Goal: Information Seeking & Learning: Find specific fact

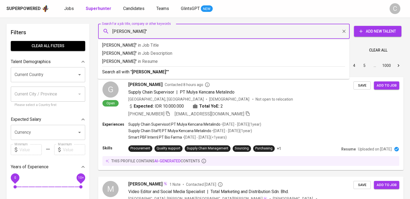
click at [112, 33] on input "Renaldy Andrean"" at bounding box center [225, 31] width 228 height 10
type input ""Renaldy Andrean""
click at [123, 63] on p ""Renaldy Andrean" in Resume" at bounding box center [223, 61] width 243 height 6
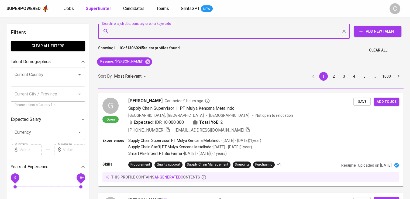
scroll to position [23, 0]
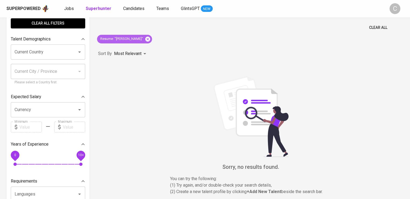
click at [147, 40] on icon at bounding box center [147, 38] width 5 height 5
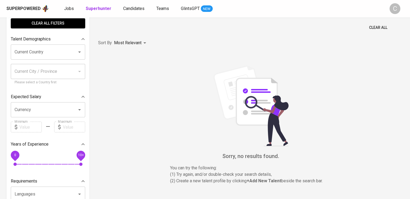
click at [192, 32] on div "Clear All" at bounding box center [251, 25] width 312 height 13
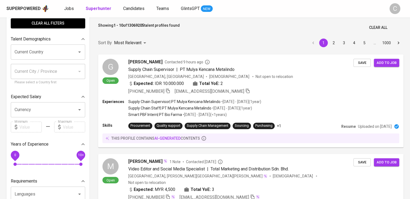
click at [192, 14] on input "Search for a job title, company or other keywords" at bounding box center [225, 9] width 228 height 10
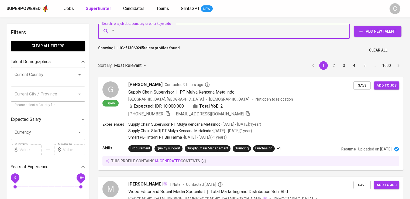
paste input "Hani Septiana"
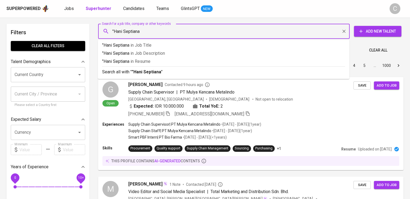
type input ""Hani Septiana""
click at [166, 61] on p ""Hani Septiana" in Resume" at bounding box center [223, 61] width 243 height 6
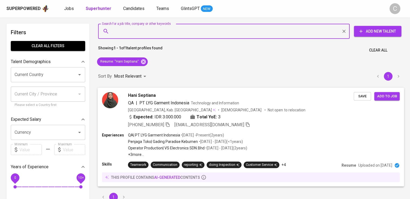
click at [159, 98] on div "Hani Septiana" at bounding box center [241, 95] width 226 height 6
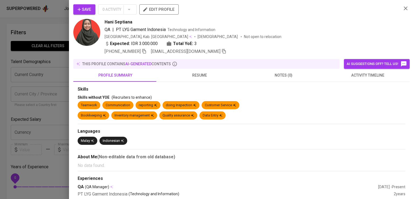
click at [318, 23] on div "Hani Septiana" at bounding box center [251, 22] width 293 height 6
click at [147, 51] on icon "button" at bounding box center [144, 51] width 5 height 5
click at [145, 51] on icon "button" at bounding box center [144, 51] width 5 height 5
click at [53, 32] on div at bounding box center [207, 99] width 414 height 199
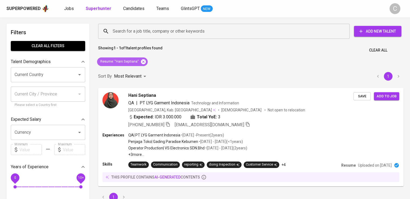
click at [144, 63] on icon at bounding box center [143, 61] width 5 height 5
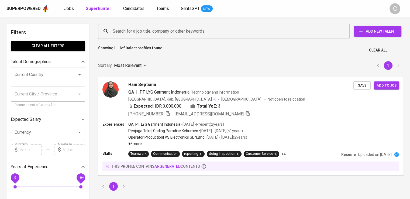
click at [153, 34] on input "Search for a job title, company or other keywords" at bounding box center [225, 31] width 228 height 10
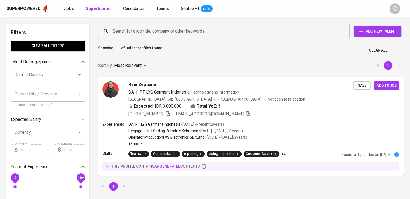
click at [153, 34] on input "Search for a job title, company or other keywords" at bounding box center [225, 31] width 228 height 10
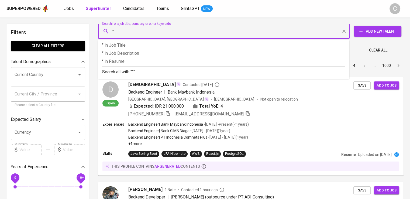
paste input "Outlier AI"
type input ""Outlier AI""
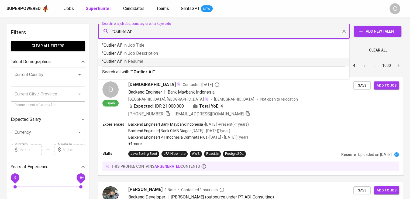
click at [154, 59] on p ""Outlier AI" in Resume" at bounding box center [223, 61] width 243 height 6
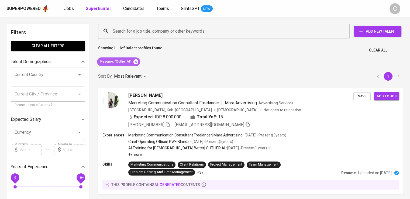
click at [137, 61] on icon at bounding box center [135, 61] width 5 height 5
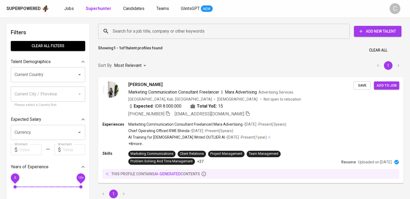
click at [156, 33] on input "Search for a job title, company or other keywords" at bounding box center [225, 31] width 228 height 10
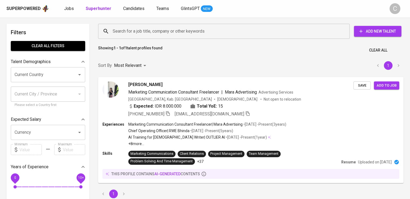
click at [156, 33] on input "Search for a job title, company or other keywords" at bounding box center [225, 31] width 228 height 10
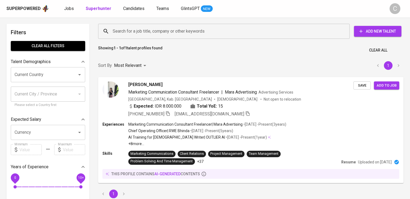
click at [156, 33] on input "Search for a job title, company or other keywords" at bounding box center [225, 31] width 228 height 10
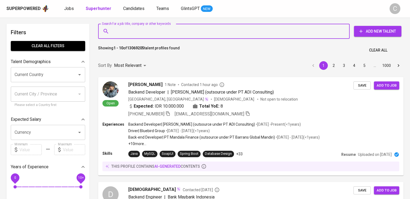
click at [156, 33] on input "Search for a job title, company or other keywords" at bounding box center [225, 31] width 228 height 10
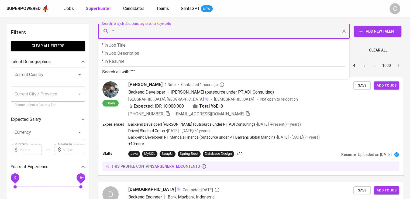
paste input "Dzakwan Rafi Arrayyan"
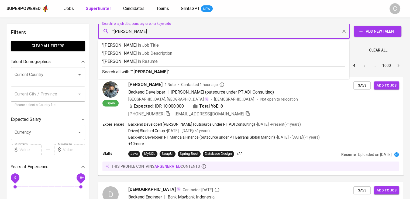
type input ""[PERSON_NAME]""
click at [159, 61] on span "in [GEOGRAPHIC_DATA]" at bounding box center [149, 61] width 20 height 5
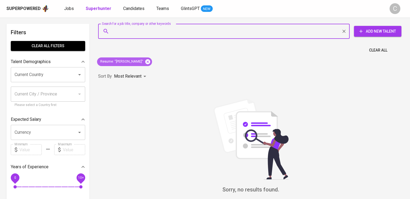
click at [150, 61] on icon at bounding box center [147, 61] width 5 height 5
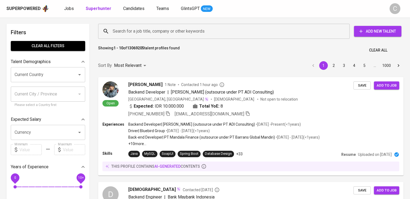
click at [163, 33] on input "Search for a job title, company or other keywords" at bounding box center [225, 31] width 228 height 10
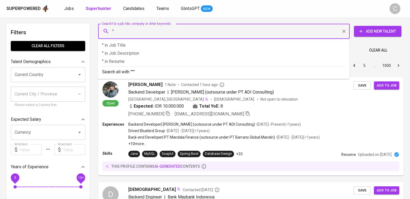
paste input "[PERSON_NAME]"
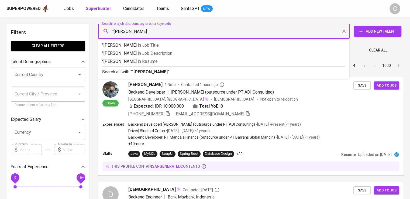
type input ""[PERSON_NAME]""
click at [149, 62] on span "in [GEOGRAPHIC_DATA]" at bounding box center [149, 61] width 20 height 5
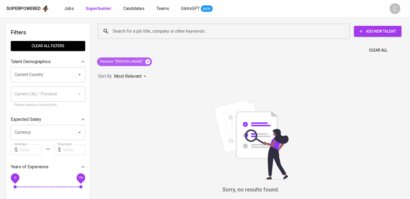
click at [145, 62] on icon at bounding box center [147, 61] width 5 height 5
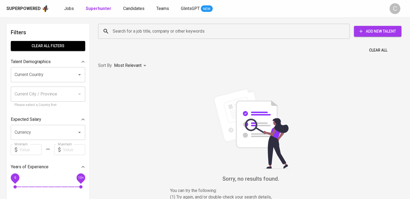
click at [147, 34] on input "Search for a job title, company or other keywords" at bounding box center [225, 31] width 228 height 10
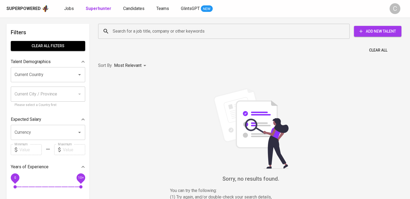
click at [147, 34] on input "Search for a job title, company or other keywords" at bounding box center [225, 31] width 228 height 10
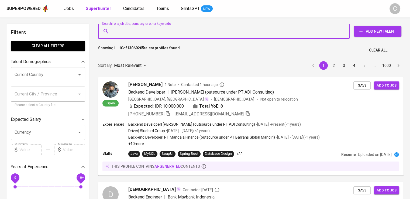
click at [147, 34] on input "Search for a job title, company or other keywords" at bounding box center [225, 31] width 228 height 10
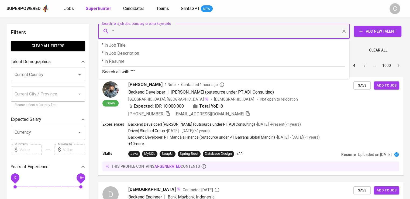
paste input "Panca Agri Solusindo"
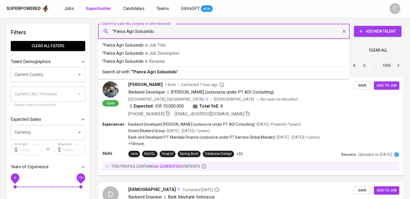
type input ""Panca Agri Solusindo""
click at [155, 59] on span "in [GEOGRAPHIC_DATA]" at bounding box center [156, 61] width 20 height 5
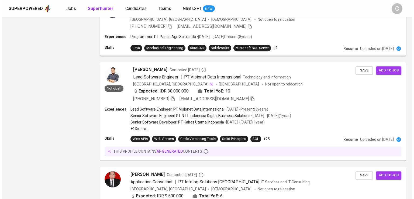
scroll to position [545, 0]
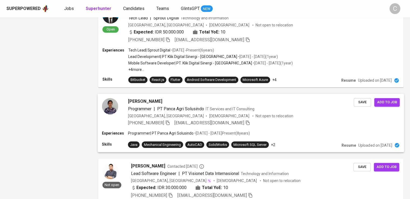
click at [193, 105] on div "[PERSON_NAME]" at bounding box center [241, 101] width 226 height 6
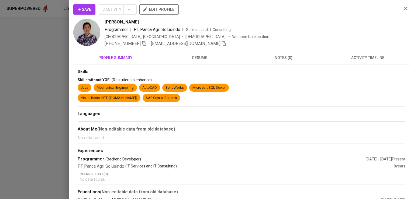
click at [311, 27] on div "Programmer | PT Panca Agri Solusindo IT Services and IT Consulting" at bounding box center [251, 29] width 293 height 6
click at [145, 46] on span "[PHONE_NUMBER]" at bounding box center [126, 43] width 42 height 6
click at [145, 44] on span "[PHONE_NUMBER]" at bounding box center [126, 43] width 42 height 6
click at [145, 44] on icon "button" at bounding box center [144, 43] width 5 height 5
click at [37, 66] on div at bounding box center [207, 99] width 414 height 199
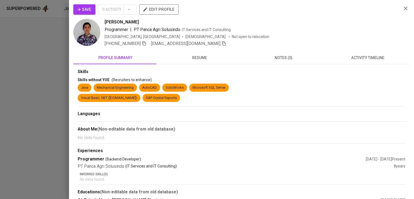
click at [37, 66] on div at bounding box center [207, 99] width 414 height 199
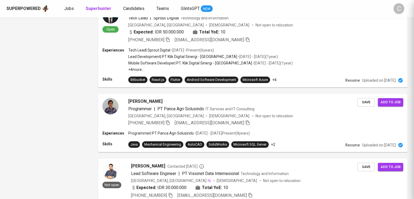
click at [37, 66] on div at bounding box center [207, 99] width 414 height 199
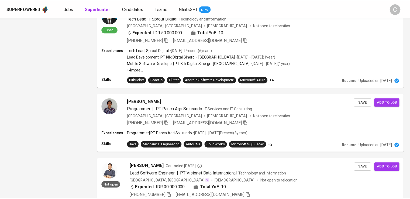
scroll to position [0, 0]
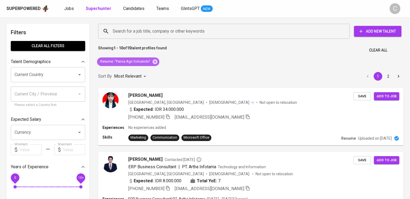
click at [154, 61] on icon at bounding box center [155, 62] width 6 height 6
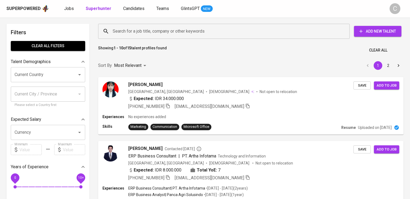
click at [155, 29] on input "Search for a job title, company or other keywords" at bounding box center [225, 31] width 228 height 10
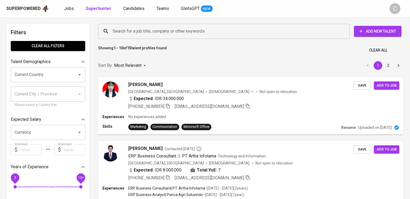
click at [155, 29] on input "Search for a job title, company or other keywords" at bounding box center [225, 31] width 228 height 10
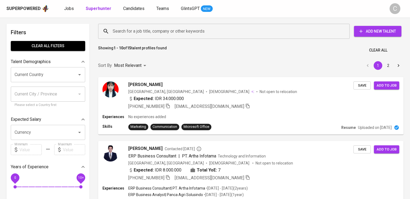
click at [155, 29] on input "Search for a job title, company or other keywords" at bounding box center [225, 31] width 228 height 10
click at [157, 30] on input "Search for a job title, company or other keywords" at bounding box center [225, 31] width 228 height 10
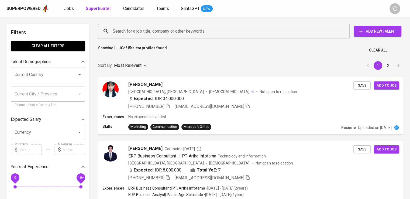
click at [157, 30] on input "Search for a job title, company or other keywords" at bounding box center [225, 31] width 228 height 10
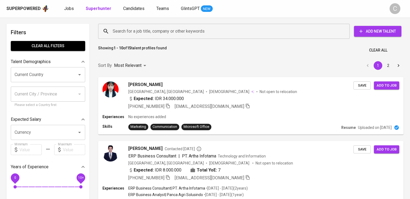
click at [157, 30] on input "Search for a job title, company or other keywords" at bounding box center [225, 31] width 228 height 10
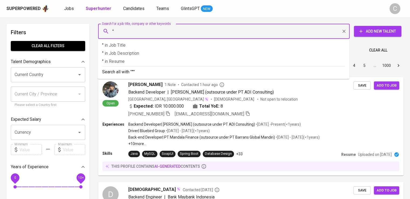
paste input "MEDIKAL TEKNOLOGI INOVASI"
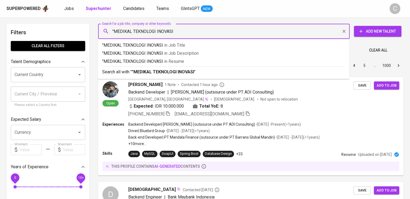
type input ""MEDIKAL TEKNOLOGI INOVASI""
click at [165, 61] on p ""MEDIKAL TEKNOLOGI INOVASI" in Resume" at bounding box center [223, 61] width 243 height 6
